Goal: Find specific page/section: Find specific page/section

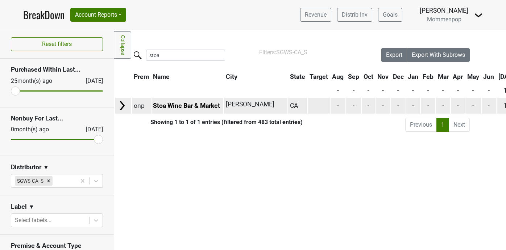
scroll to position [85, 0]
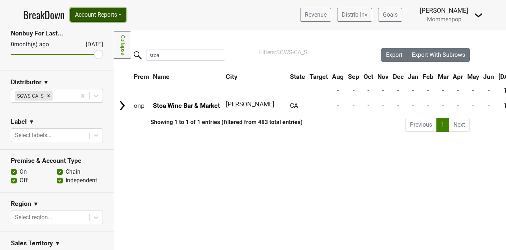
click at [111, 16] on button "Account Reports" at bounding box center [98, 15] width 56 height 14
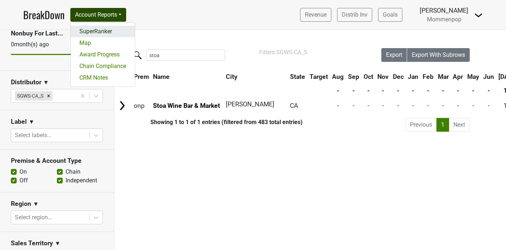
click at [109, 33] on link "SuperRanker" at bounding box center [103, 32] width 64 height 12
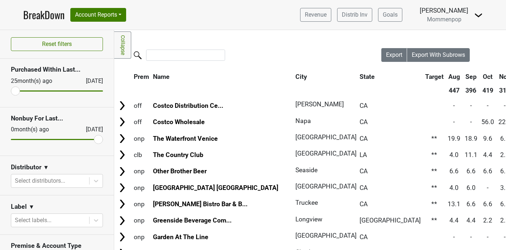
scroll to position [78, 0]
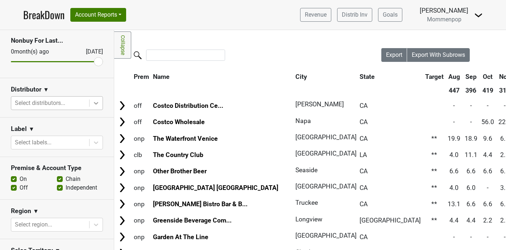
click at [93, 103] on icon at bounding box center [95, 103] width 7 height 7
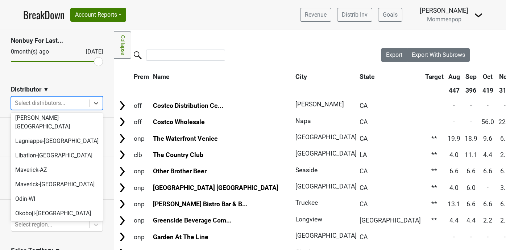
scroll to position [242, 0]
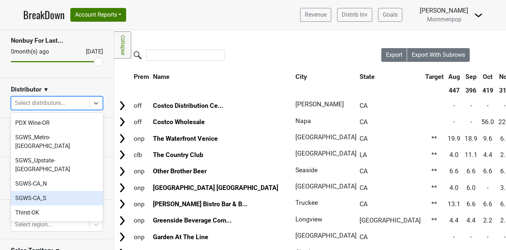
click at [71, 191] on div "SGWS-CA_S" at bounding box center [57, 198] width 92 height 14
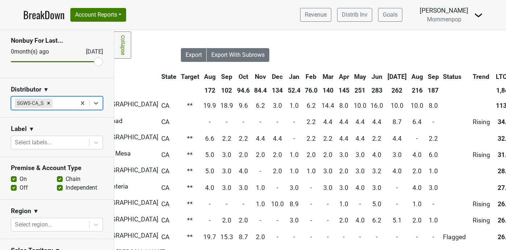
scroll to position [0, 248]
